Goal: Task Accomplishment & Management: Use online tool/utility

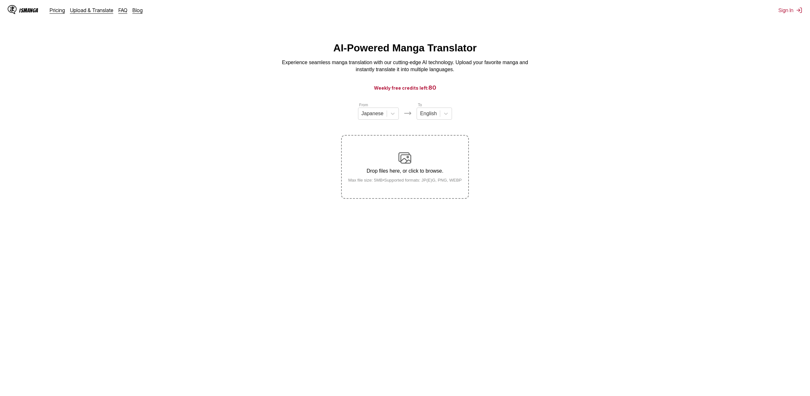
click at [406, 163] on img at bounding box center [405, 157] width 13 height 13
click at [0, 0] on input "Drop files here, or click to browse. Max file size: 5MB • Supported formats: JP…" at bounding box center [0, 0] width 0 height 0
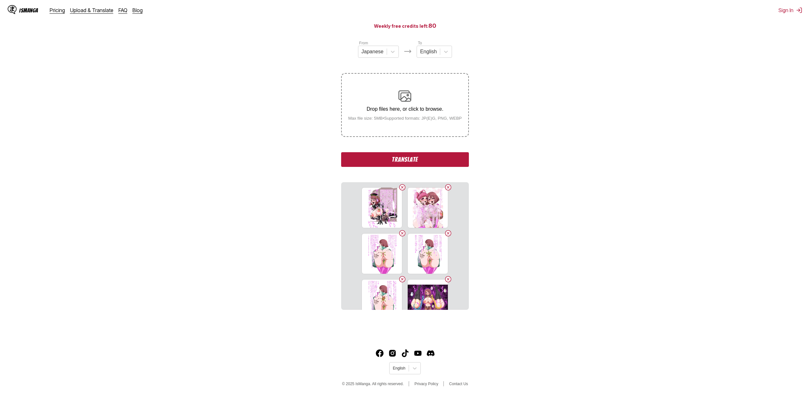
click at [419, 157] on button "Translate" at bounding box center [404, 159] width 127 height 15
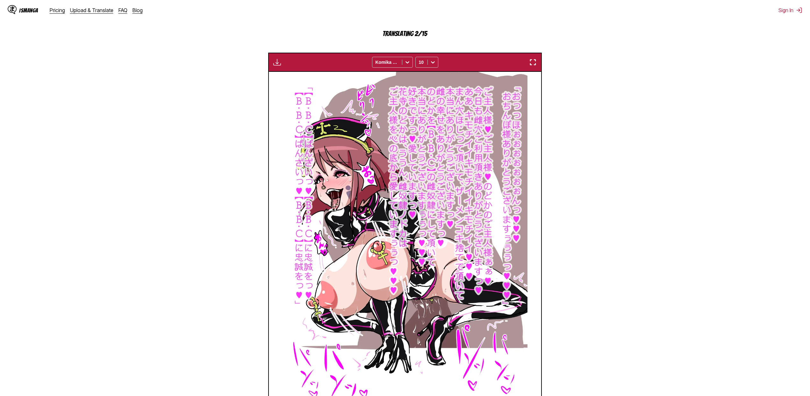
scroll to position [234, 0]
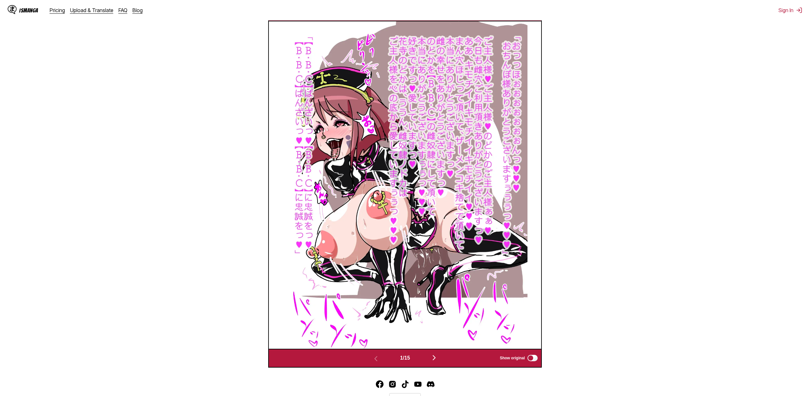
click at [437, 357] on img "button" at bounding box center [435, 357] width 8 height 8
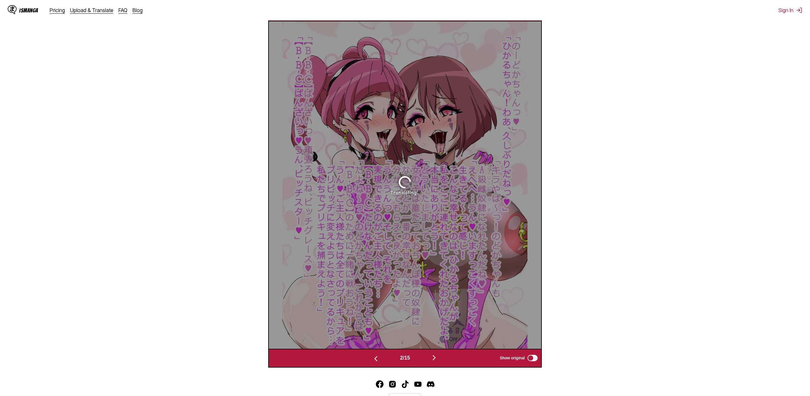
click at [375, 358] on img "button" at bounding box center [376, 358] width 8 height 8
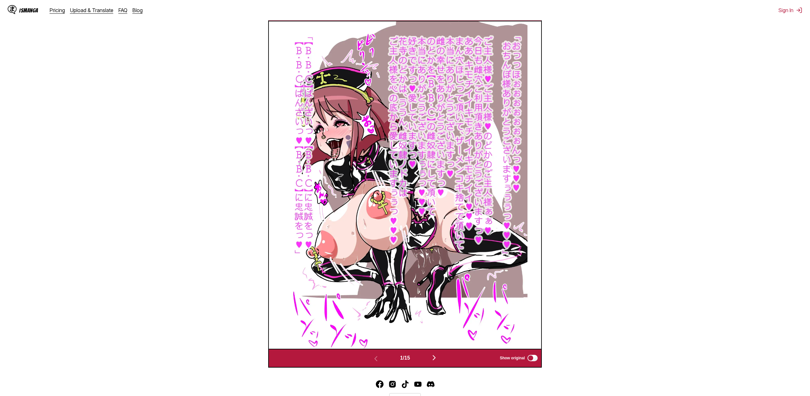
click at [372, 192] on img at bounding box center [405, 184] width 245 height 327
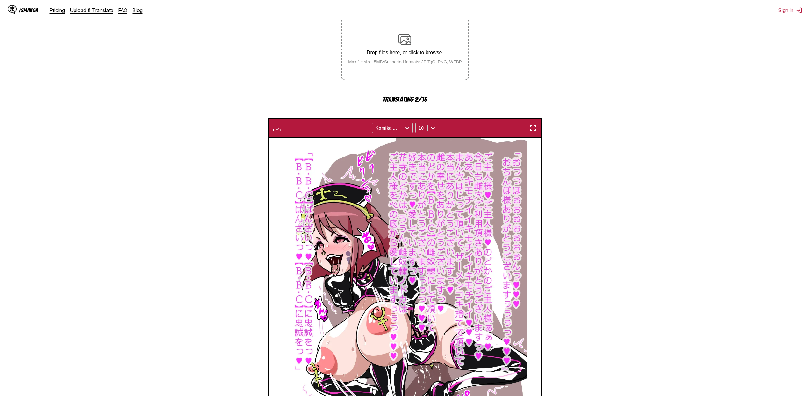
scroll to position [107, 0]
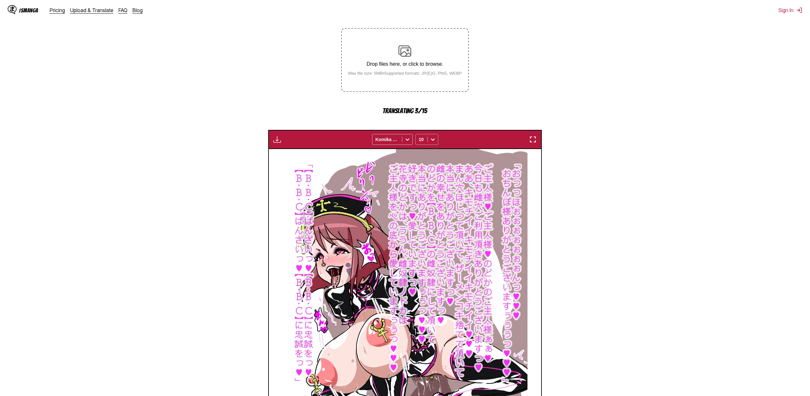
click at [433, 137] on icon at bounding box center [433, 139] width 6 height 6
click at [409, 140] on icon at bounding box center [407, 139] width 6 height 6
click at [602, 147] on section "From Japanese To English Drop files here, or click to browse. Max file size: 5M…" at bounding box center [405, 245] width 800 height 500
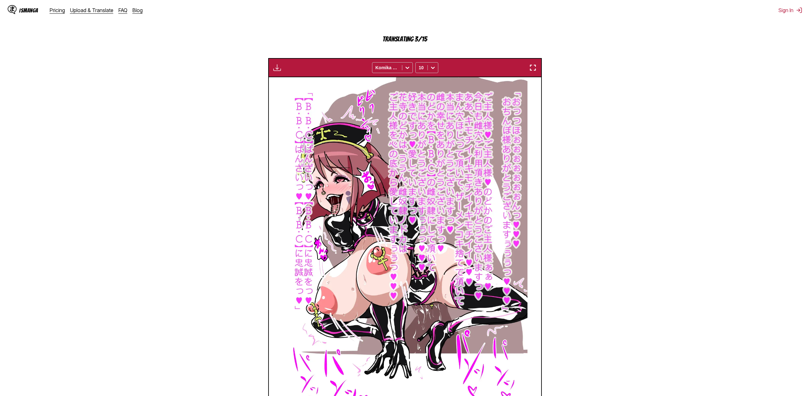
scroll to position [266, 0]
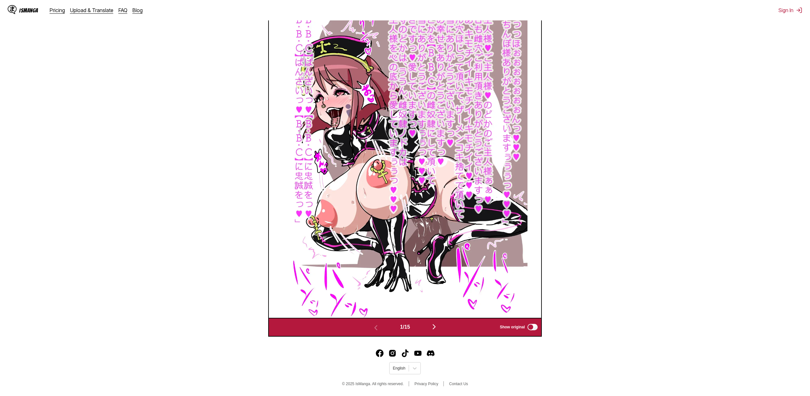
click at [438, 329] on img "button" at bounding box center [435, 327] width 8 height 8
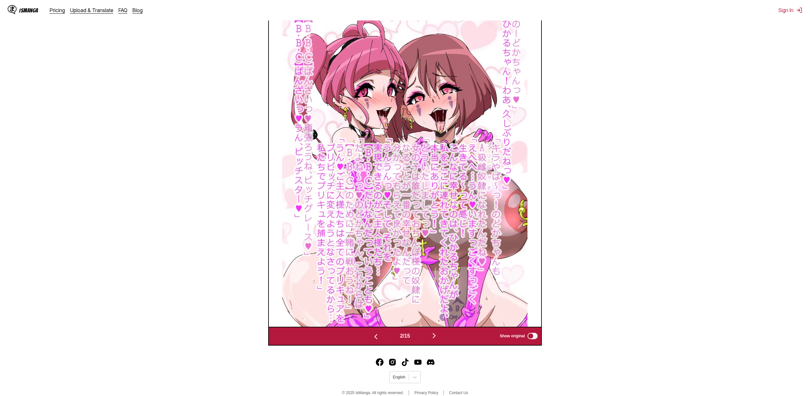
click at [437, 338] on img "button" at bounding box center [435, 335] width 8 height 8
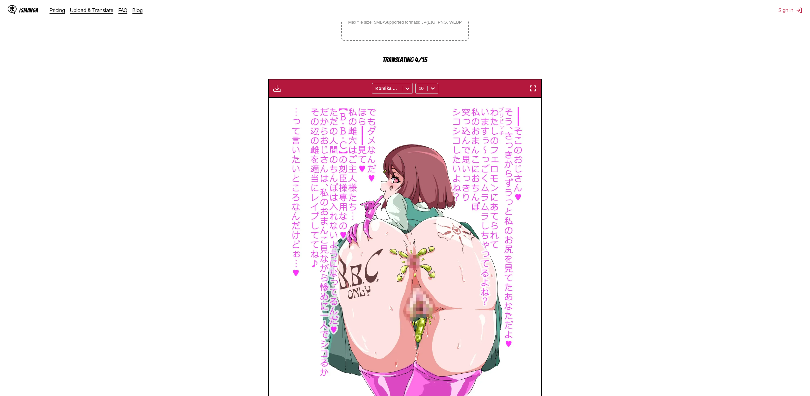
scroll to position [192, 0]
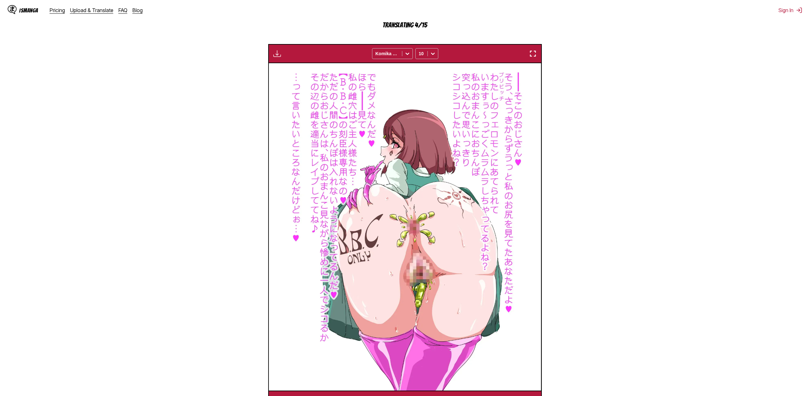
click at [277, 57] on img "button" at bounding box center [277, 54] width 8 height 8
click at [236, 178] on section "From Japanese To English Drop files here, or click to browse. Max file size: 5M…" at bounding box center [405, 159] width 800 height 500
click at [418, 202] on img at bounding box center [404, 226] width 245 height 327
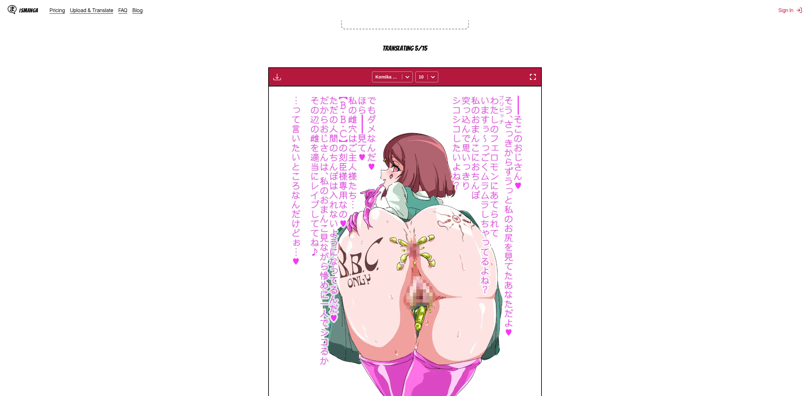
scroll to position [202, 0]
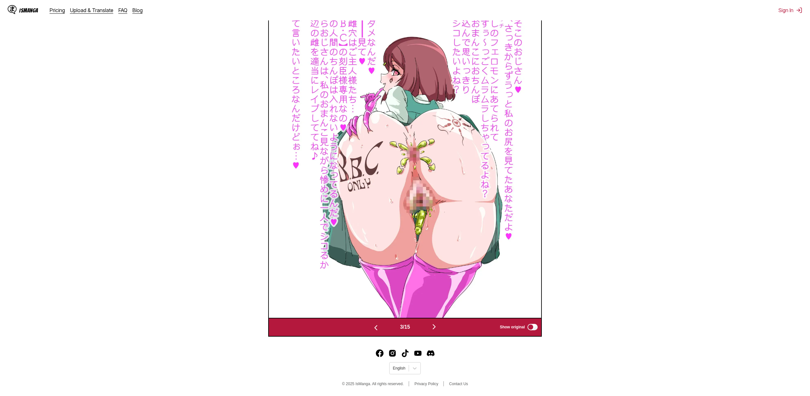
click at [372, 324] on img "button" at bounding box center [376, 327] width 8 height 8
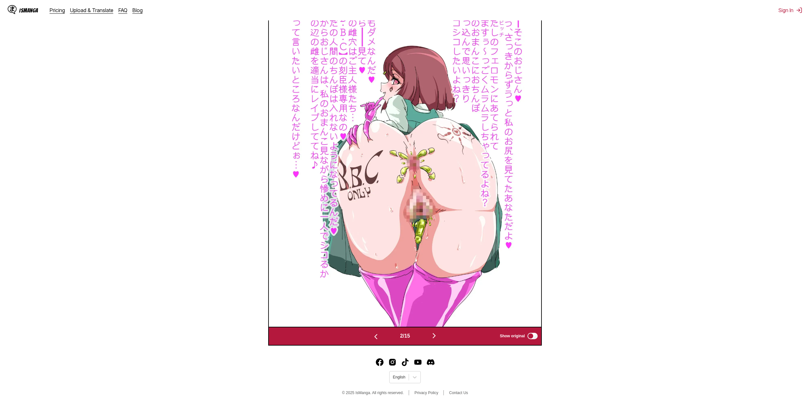
scroll to position [0, 272]
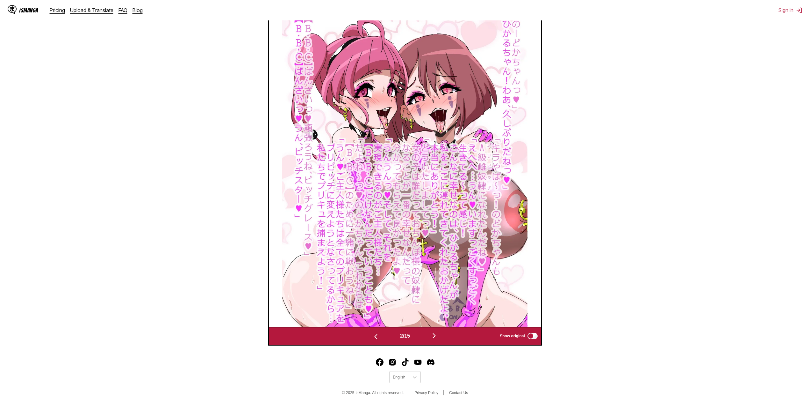
click at [374, 335] on img "button" at bounding box center [376, 336] width 8 height 8
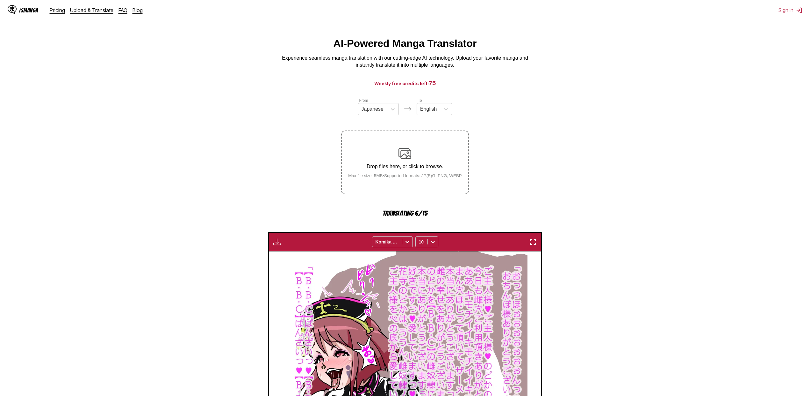
scroll to position [0, 0]
